Goal: Navigation & Orientation: Go to known website

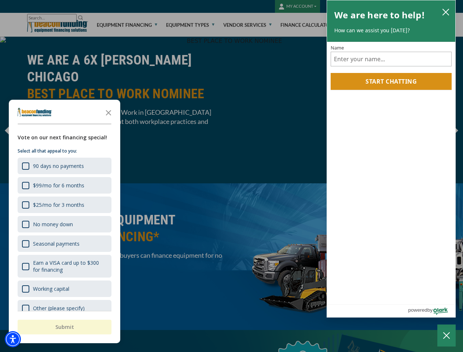
click at [231, 176] on div "button" at bounding box center [231, 176] width 463 height 352
click at [13, 339] on img "Accessibility Menu" at bounding box center [13, 339] width 16 height 16
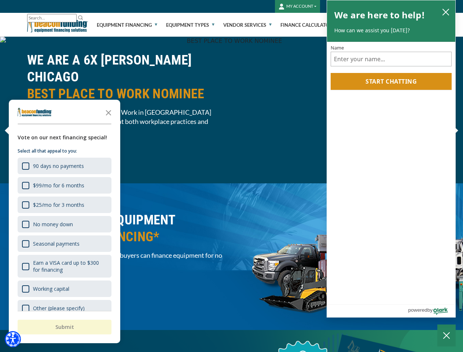
click at [231, 176] on body "Skip to main content Enable accessibility for low vision Open the accessibility…" at bounding box center [231, 176] width 463 height 352
click at [108, 112] on body "Skip to main content Enable accessibility for low vision Open the accessibility…" at bounding box center [231, 176] width 463 height 352
click at [64, 166] on body "Skip to main content Enable accessibility for low vision Open the accessibility…" at bounding box center [231, 176] width 463 height 352
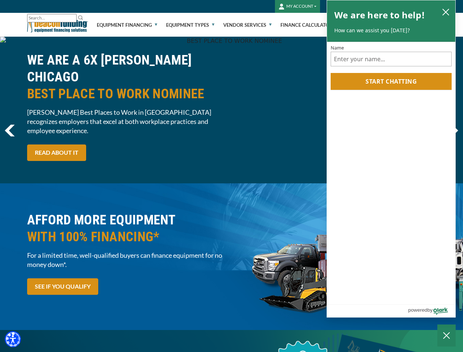
click at [64, 185] on body "Skip to main content Enable accessibility for low vision Open the accessibility…" at bounding box center [231, 176] width 463 height 352
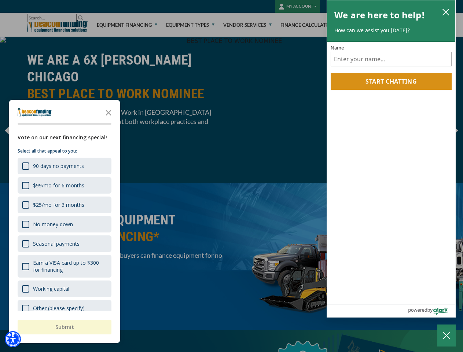
click at [64, 204] on body "Skip to main content Enable accessibility for low vision Open the accessibility…" at bounding box center [231, 176] width 463 height 352
click at [64, 224] on body "Skip to main content Enable accessibility for low vision Open the accessibility…" at bounding box center [231, 176] width 463 height 352
click at [64, 243] on body "Skip to main content Enable accessibility for low vision Open the accessibility…" at bounding box center [231, 176] width 463 height 352
